Goal: Task Accomplishment & Management: Manage account settings

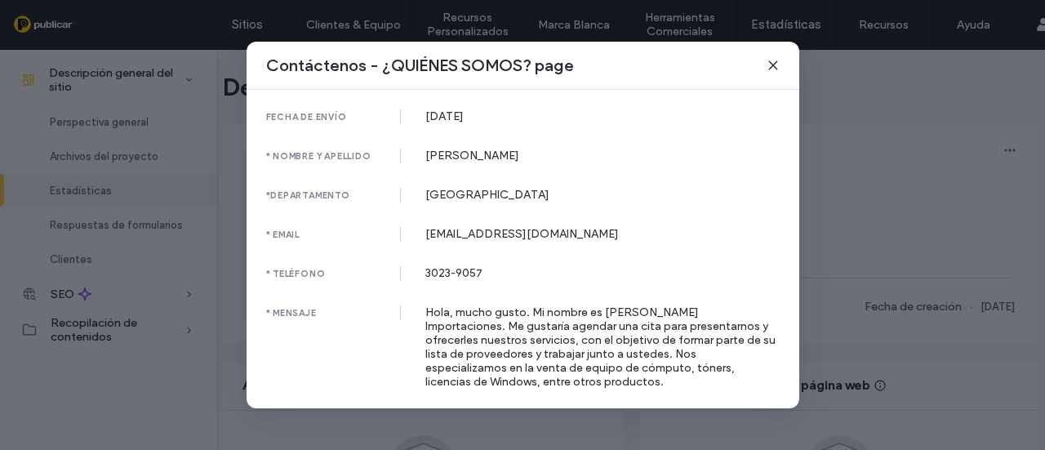
click at [770, 65] on use at bounding box center [772, 64] width 7 height 7
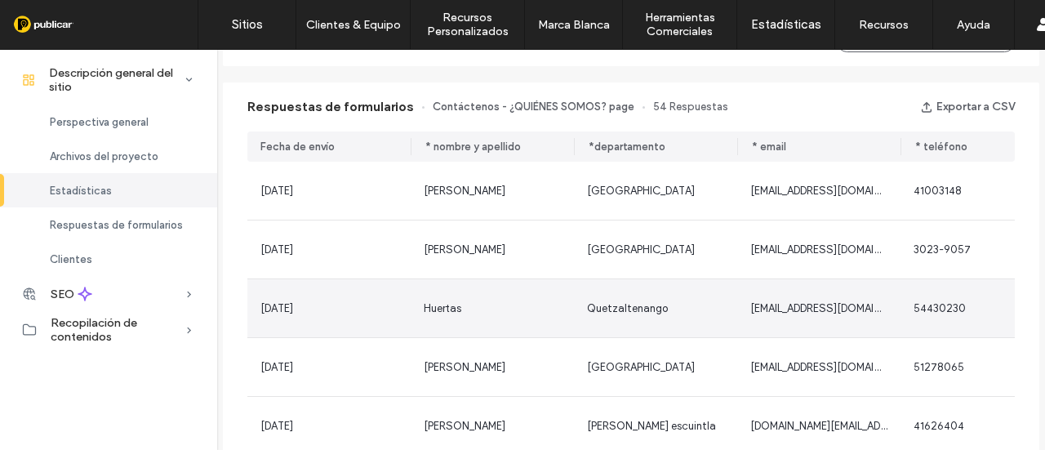
click at [443, 319] on div "Huertas" at bounding box center [492, 308] width 163 height 58
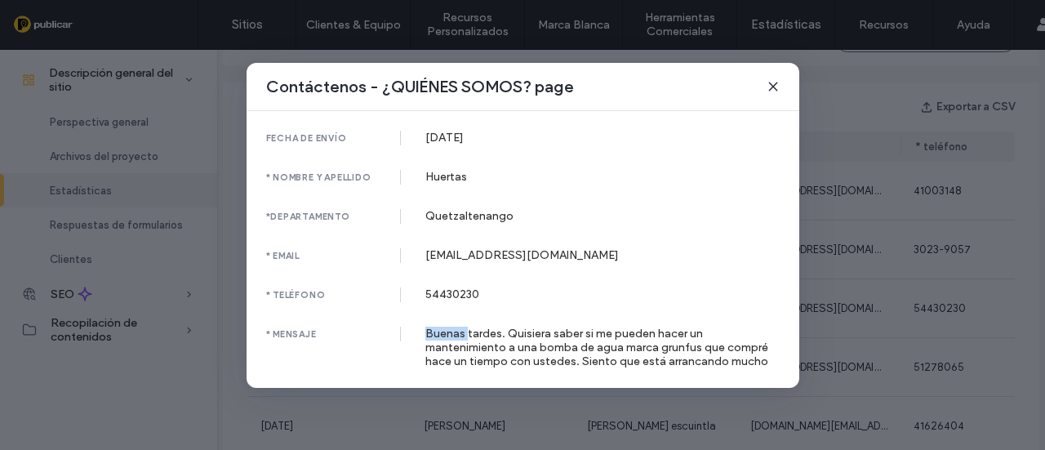
click at [443, 319] on div "fecha de envío [DATE] * nombre y apellido [PERSON_NAME] *departamento Quetzalte…" at bounding box center [523, 249] width 553 height 277
click at [817, 310] on div "Contáctenos - ¿QUIÉNES SOMOS? page fecha de envío [DATE] * nombre y apellido [P…" at bounding box center [522, 225] width 1045 height 450
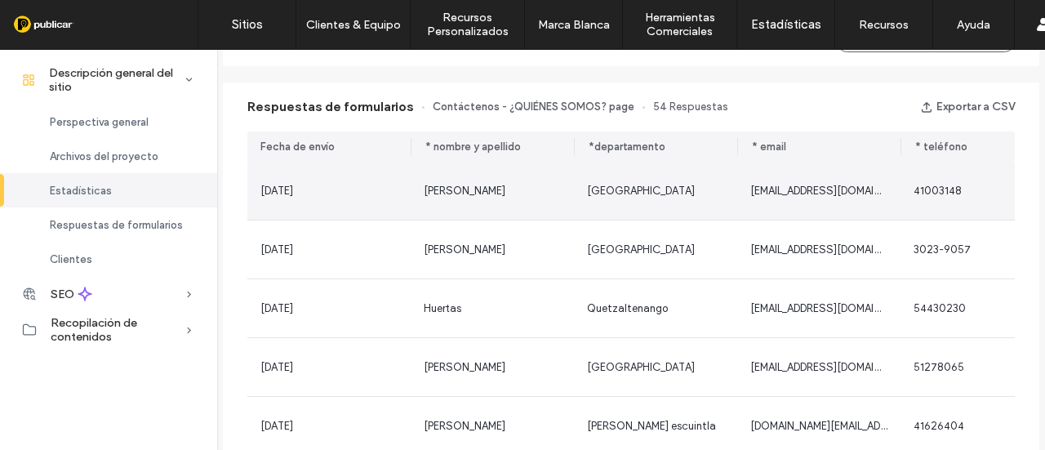
click at [493, 185] on div "[PERSON_NAME]" at bounding box center [492, 191] width 137 height 16
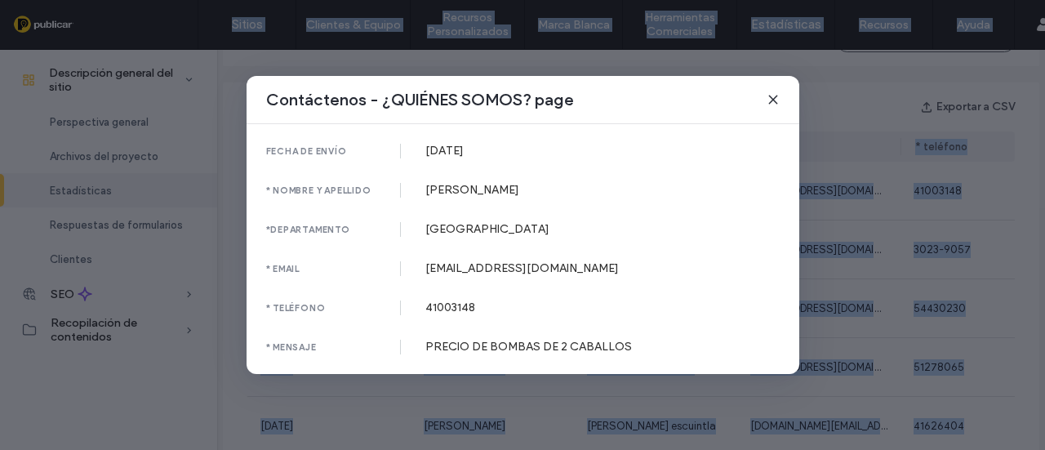
click at [493, 185] on div "[PERSON_NAME]" at bounding box center [603, 190] width 354 height 14
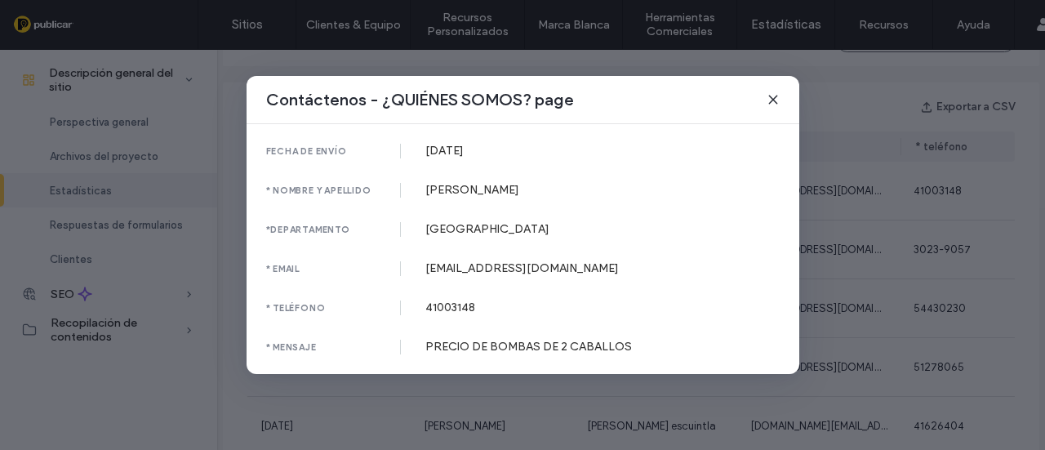
click at [826, 301] on div "Contáctenos - ¿QUIÉNES SOMOS? page fecha de envío [DATE] * nombre y apellido [P…" at bounding box center [522, 225] width 1045 height 450
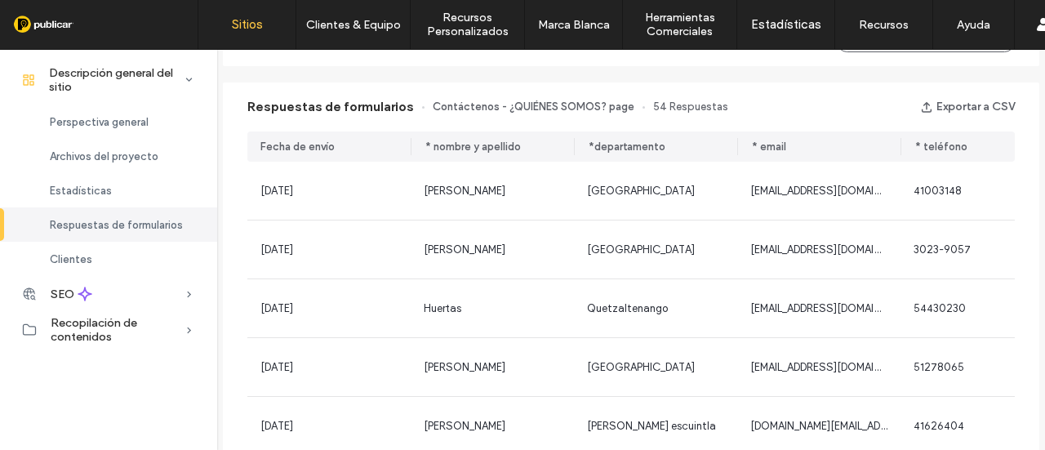
click at [240, 25] on label "Sitios" at bounding box center [247, 24] width 31 height 15
